Goal: Task Accomplishment & Management: Manage account settings

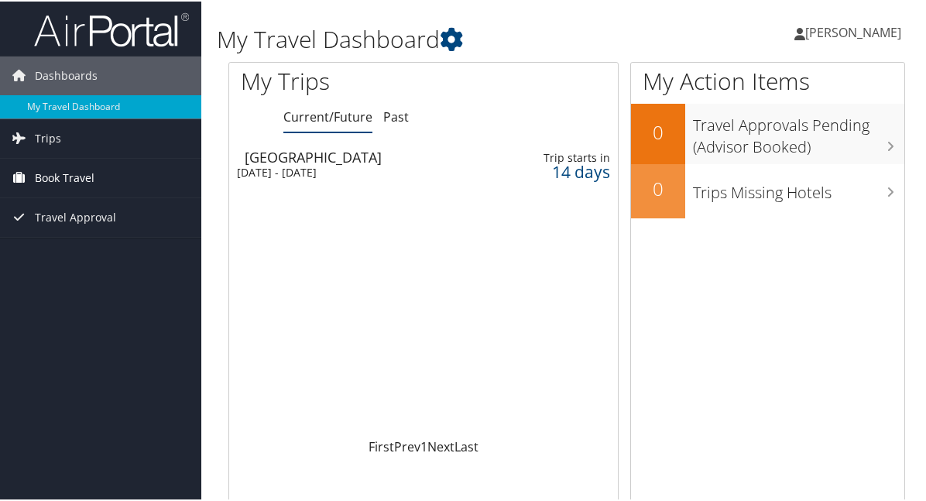
click at [92, 173] on span "Book Travel" at bounding box center [65, 176] width 60 height 39
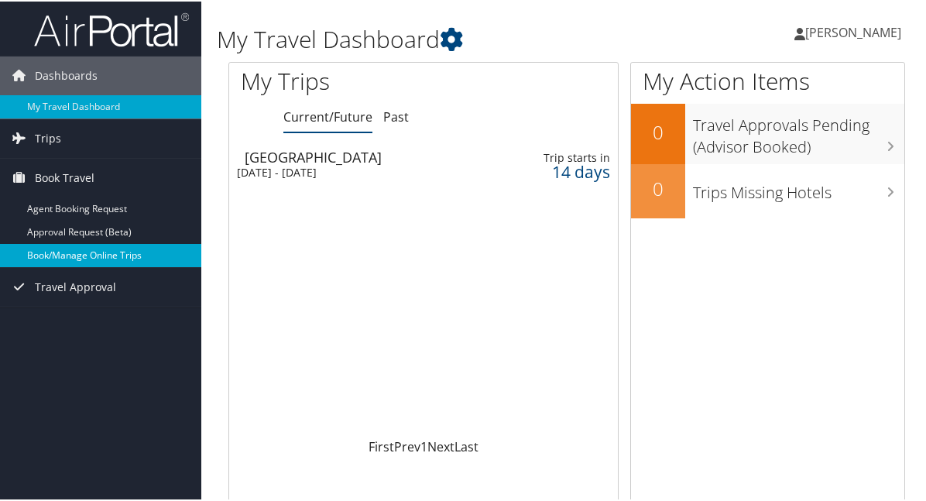
click at [122, 253] on link "Book/Manage Online Trips" at bounding box center [100, 253] width 201 height 23
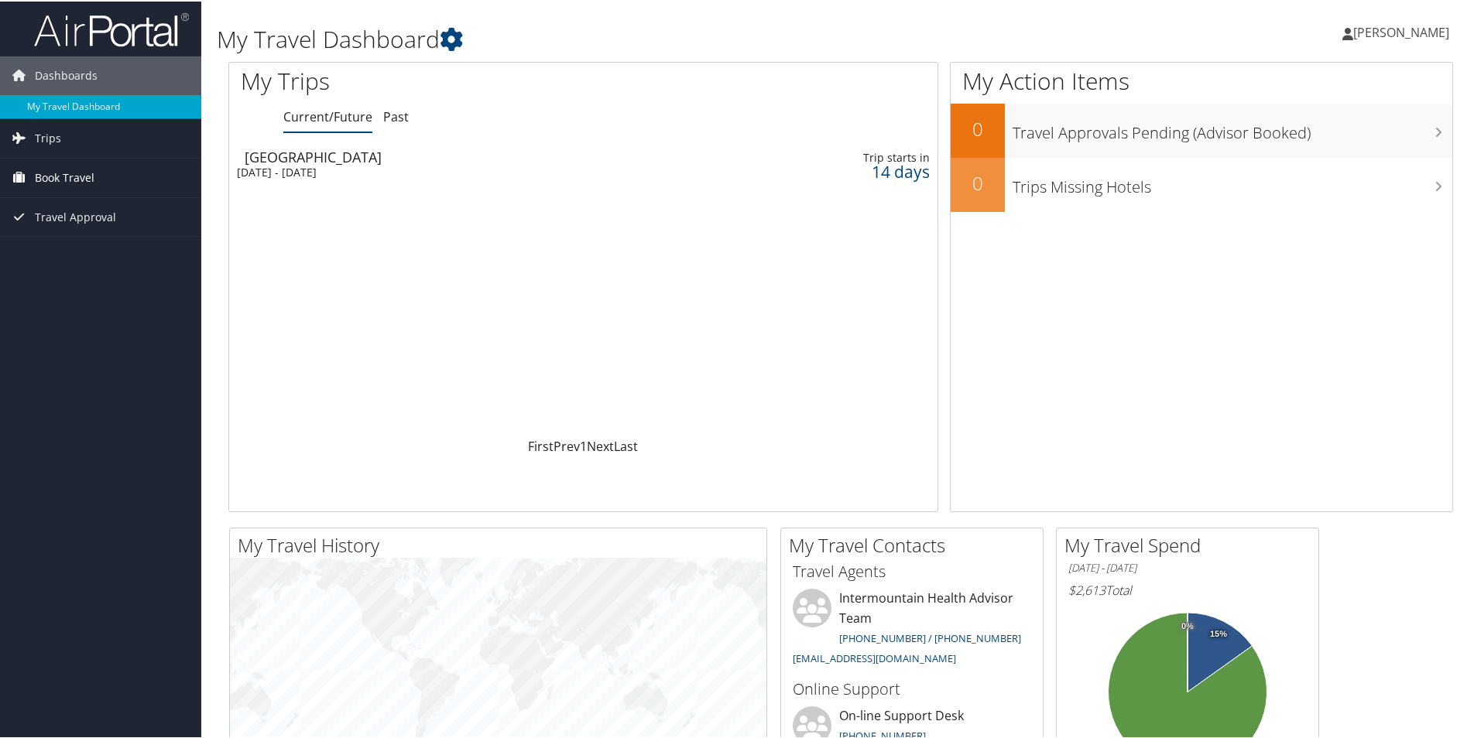
click at [84, 175] on span "Book Travel" at bounding box center [65, 176] width 60 height 39
click at [83, 252] on link "Book/Manage Online Trips" at bounding box center [100, 253] width 201 height 23
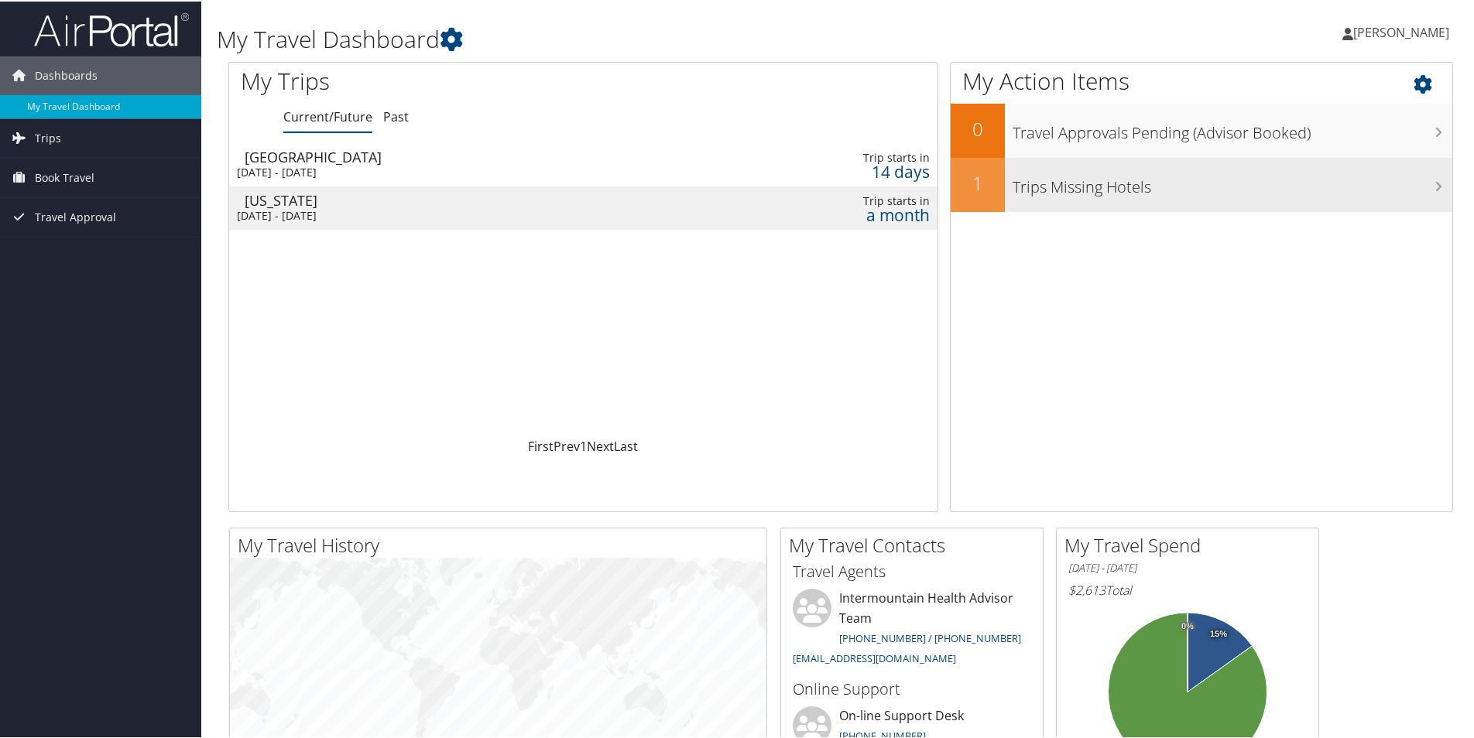
click at [1115, 181] on h3 "Trips Missing Hotels" at bounding box center [1232, 181] width 440 height 29
